Goal: Obtain resource: Download file/media

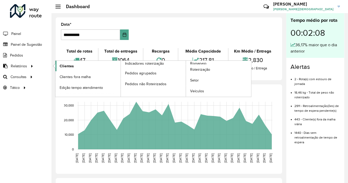
click at [65, 64] on span "Clientes" at bounding box center [67, 66] width 14 height 6
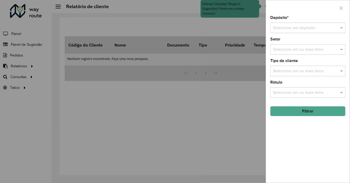
click at [317, 26] on input "text" at bounding box center [302, 28] width 59 height 6
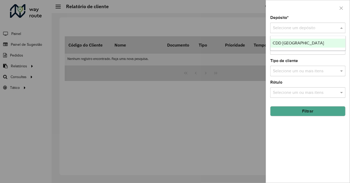
click at [286, 43] on span "CDD [GEOGRAPHIC_DATA]" at bounding box center [297, 43] width 51 height 4
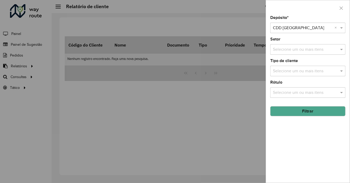
click at [295, 111] on button "Filtrar" at bounding box center [307, 111] width 75 height 10
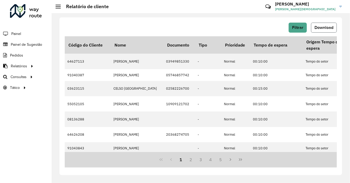
click at [325, 29] on span "Download" at bounding box center [323, 27] width 19 height 4
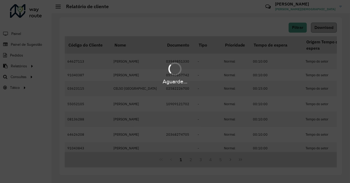
click at [325, 29] on div "Aguarde..." at bounding box center [175, 91] width 350 height 183
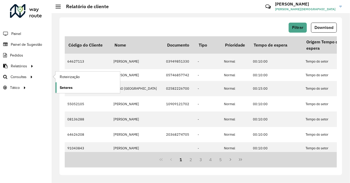
click at [66, 87] on span "Setores" at bounding box center [66, 88] width 13 height 6
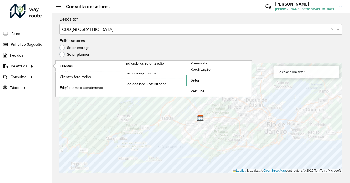
click at [196, 80] on span "Setor" at bounding box center [194, 81] width 9 height 6
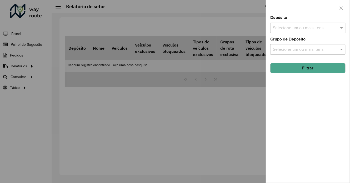
click at [305, 28] on input "text" at bounding box center [304, 28] width 67 height 6
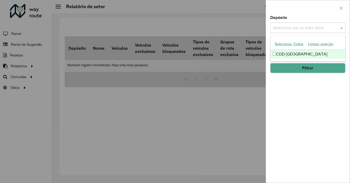
click at [286, 53] on div "CDD [GEOGRAPHIC_DATA]" at bounding box center [307, 54] width 75 height 9
click at [293, 67] on button "Filtrar" at bounding box center [307, 68] width 75 height 10
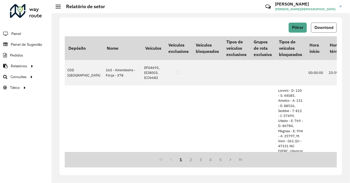
click at [323, 27] on span "Download" at bounding box center [323, 27] width 19 height 4
